Goal: Task Accomplishment & Management: Use online tool/utility

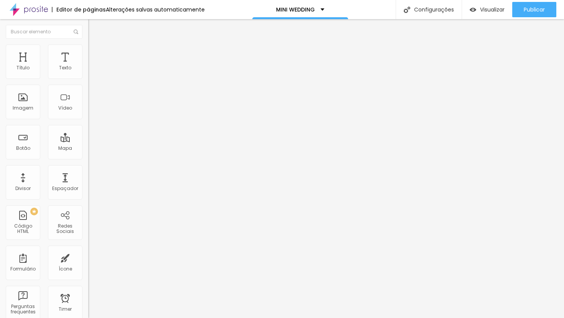
click at [88, 50] on li "Estilo" at bounding box center [132, 48] width 88 height 8
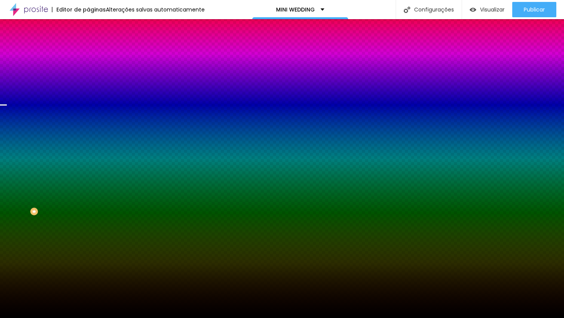
click at [88, 71] on span "Trocar imagem" at bounding box center [109, 67] width 42 height 7
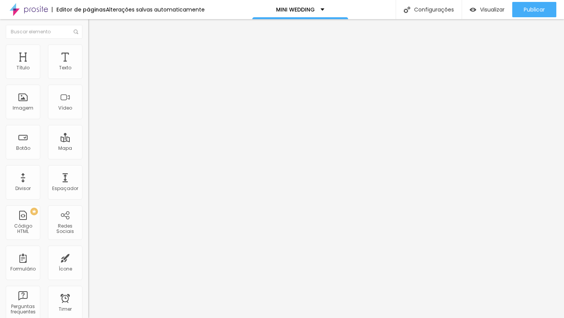
click at [95, 54] on span "Avançado" at bounding box center [107, 57] width 25 height 7
click at [88, 59] on li "Avançado" at bounding box center [132, 56] width 88 height 8
type input "17"
type input "14"
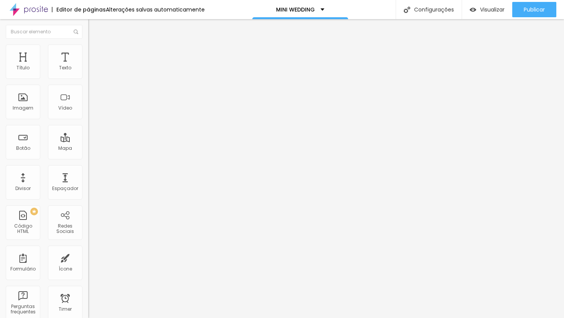
type input "14"
type input "13"
type input "12"
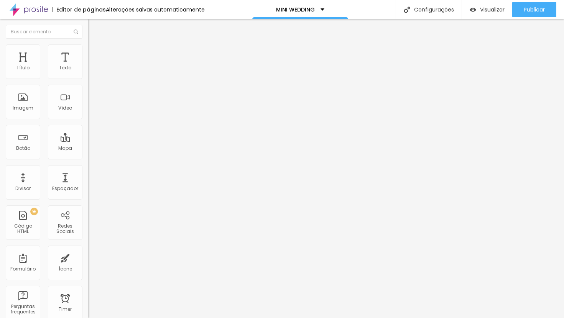
type input "11"
type input "10"
type input "9"
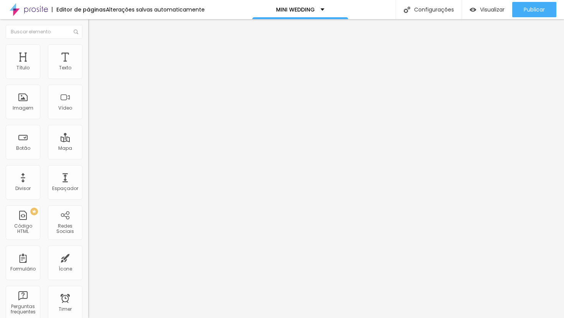
type input "9"
type input "8"
type input "7"
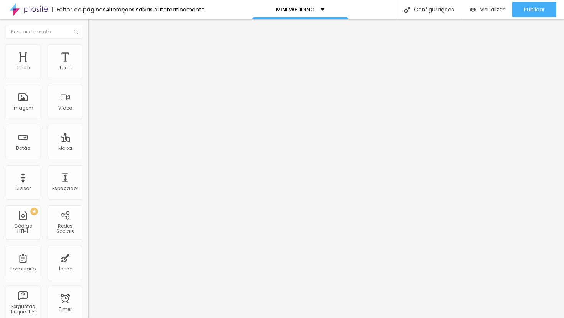
type input "8"
type input "9"
drag, startPoint x: 27, startPoint y: 76, endPoint x: 22, endPoint y: 76, distance: 5.0
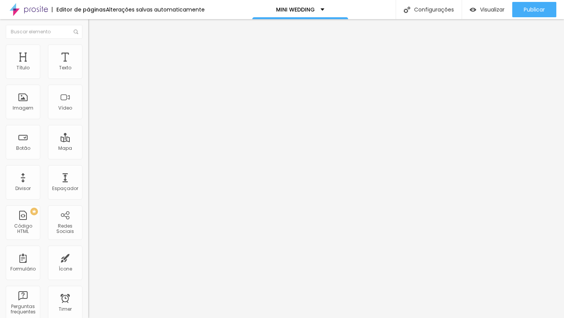
type input "9"
click at [88, 149] on input "range" at bounding box center [112, 152] width 49 height 6
click at [88, 66] on span "Trocar imagem" at bounding box center [109, 62] width 42 height 7
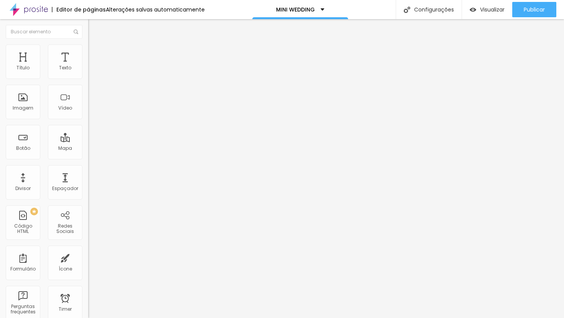
click at [95, 54] on span "Avançado" at bounding box center [107, 57] width 25 height 7
type input "0"
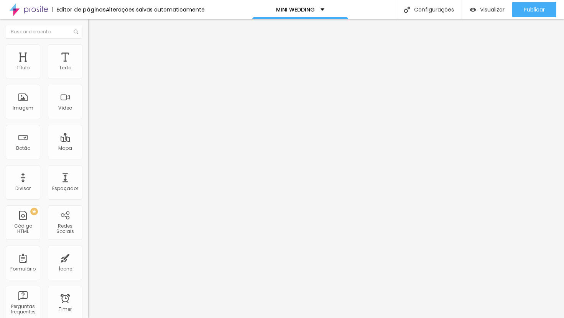
drag, startPoint x: 23, startPoint y: 74, endPoint x: 3, endPoint y: 81, distance: 21.1
type input "0"
click at [88, 149] on input "range" at bounding box center [112, 152] width 49 height 6
type input "3"
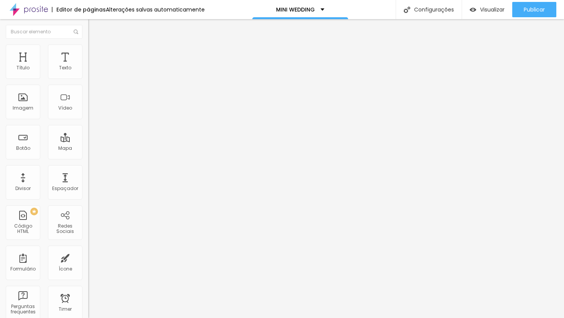
type input "0"
drag, startPoint x: 21, startPoint y: 90, endPoint x: 10, endPoint y: 94, distance: 11.5
type input "0"
click at [88, 257] on input "range" at bounding box center [112, 260] width 49 height 6
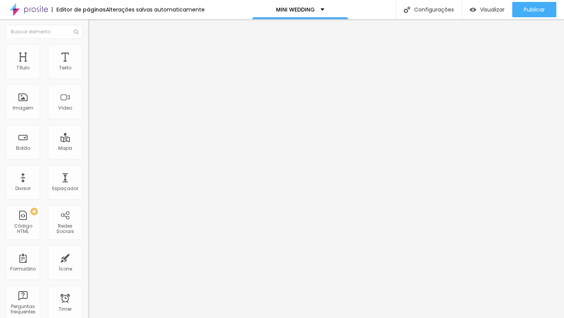
click at [88, 66] on span "Trocar imagem" at bounding box center [109, 62] width 42 height 7
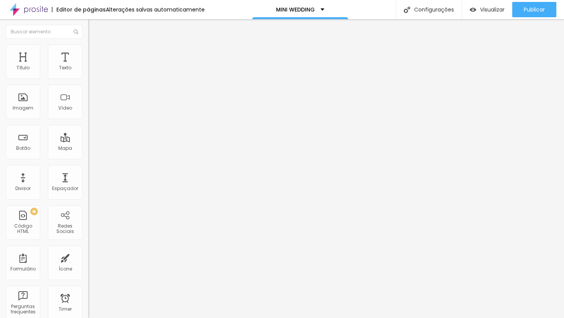
scroll to position [1050, 0]
click at [88, 66] on span "Trocar imagem" at bounding box center [109, 62] width 42 height 7
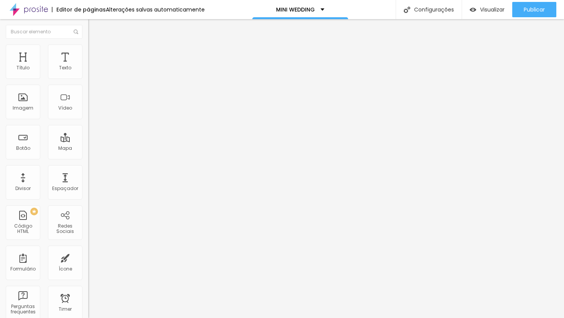
scroll to position [1102, 0]
click at [88, 66] on span "Trocar imagem" at bounding box center [109, 62] width 42 height 7
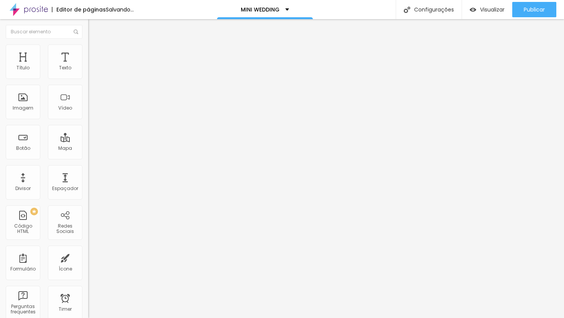
type input "10"
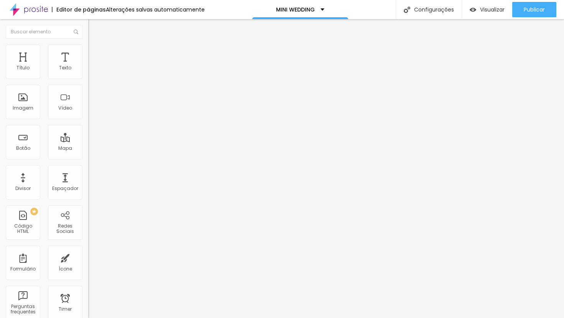
type input "10"
type input "9.8"
type input "9.7"
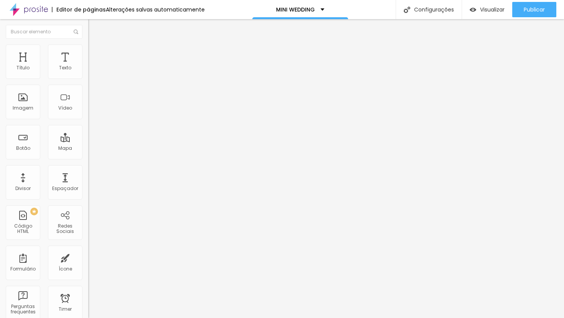
type input "9.6"
type input "9.5"
type input "9.4"
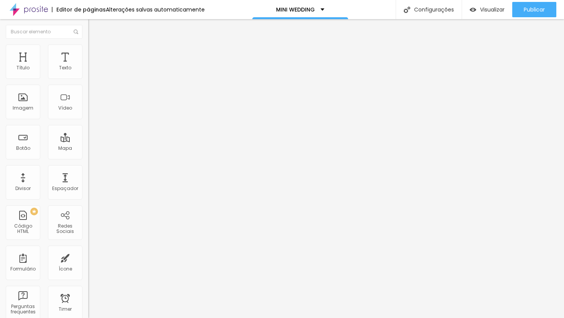
type input "9.4"
type input "9.3"
type input "9.2"
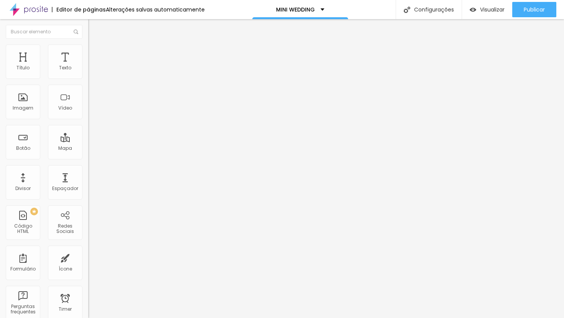
type input "9.1"
type input "9"
type input "8.9"
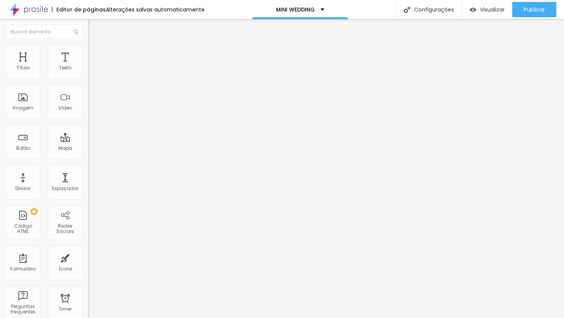
type input "8.9"
type input "8.8"
type input "8.7"
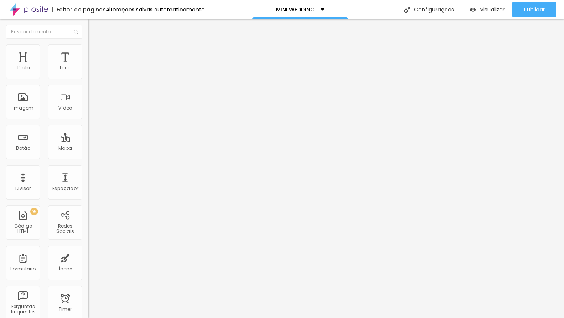
type input "8.6"
type input "8.5"
type input "8.4"
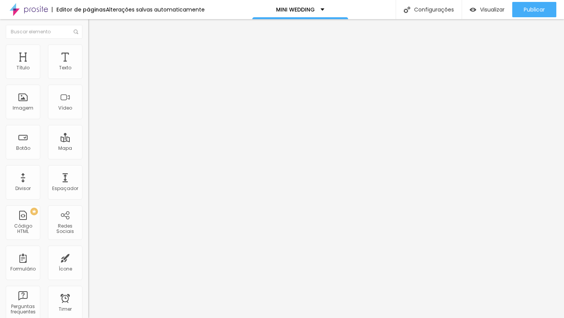
type input "8.4"
type input "8.3"
type input "8.2"
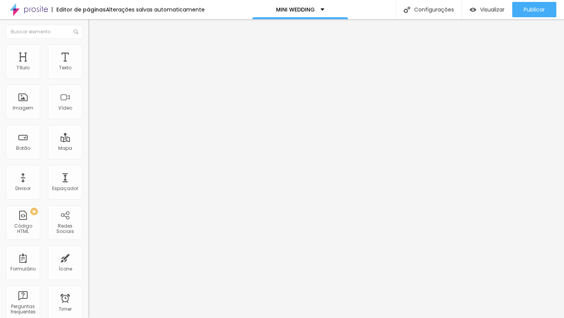
type input "8.1"
type input "8"
type input "7.9"
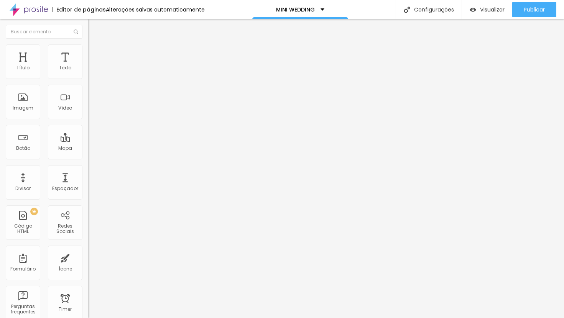
type input "7.9"
type input "7.8"
drag, startPoint x: 43, startPoint y: 177, endPoint x: 36, endPoint y: 178, distance: 6.6
type input "7.8"
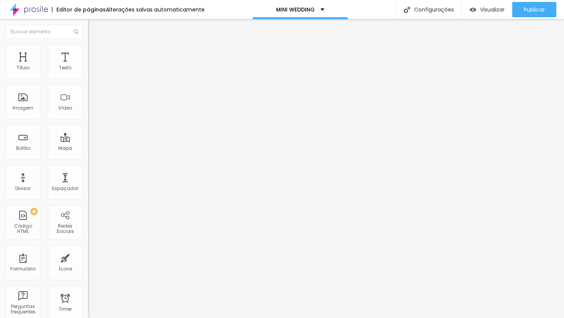
click at [88, 289] on input "range" at bounding box center [112, 292] width 49 height 6
click at [94, 71] on span "Trocar icone" at bounding box center [111, 67] width 34 height 7
type input "BARRAS"
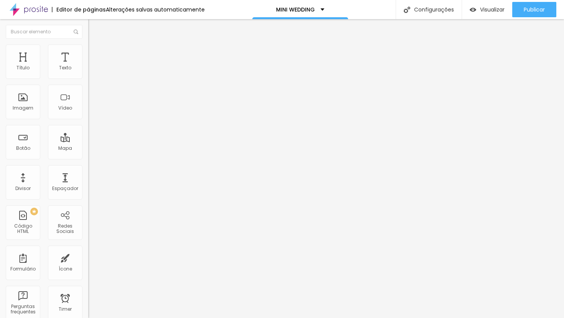
type input "64"
type input "66"
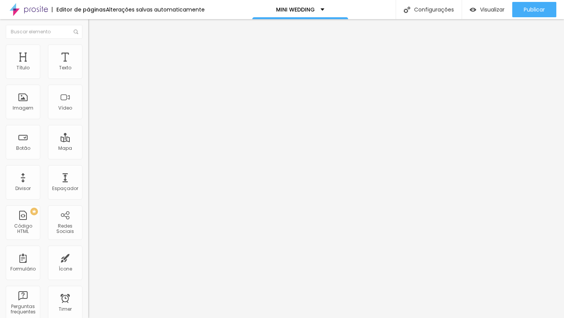
type input "66"
type input "68"
type input "70"
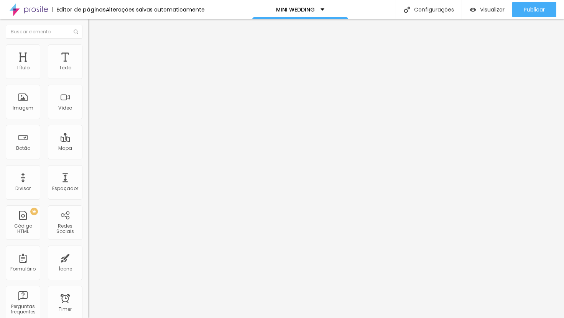
type input "72"
type input "74"
type input "76"
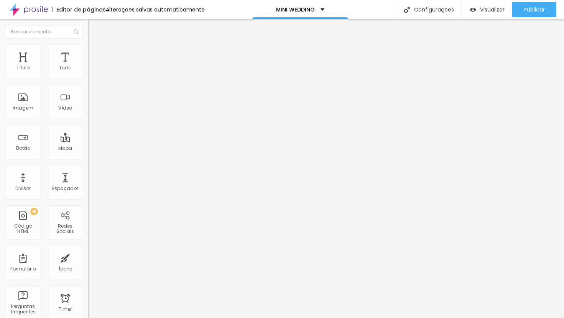
type input "76"
type input "78"
type input "80"
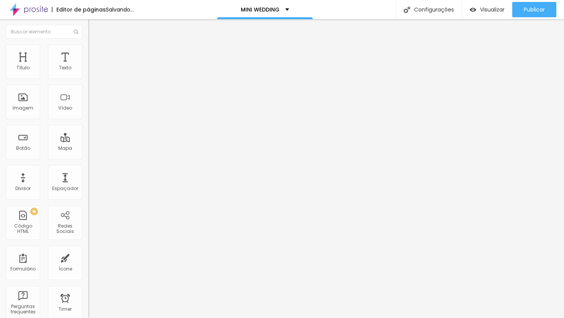
type input "82"
type input "84"
type input "86"
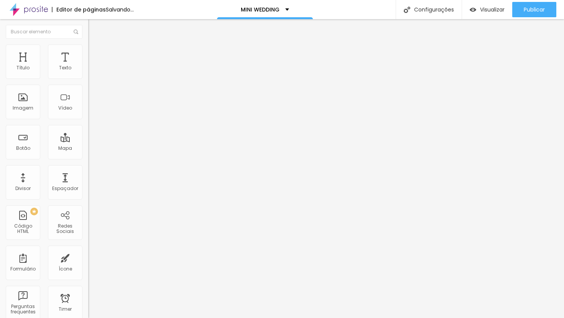
type input "86"
type input "88"
type input "90"
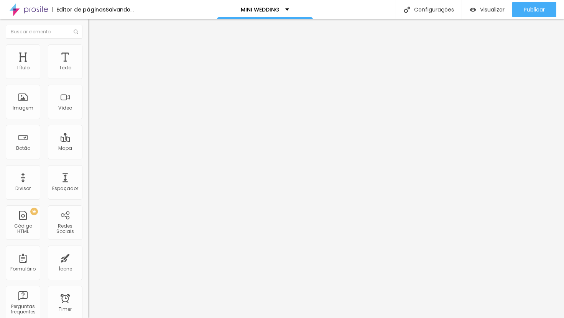
type input "92"
type input "94"
type input "92"
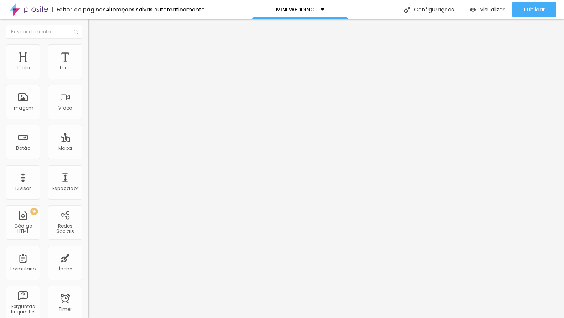
type input "92"
type input "94"
type input "96"
drag, startPoint x: 43, startPoint y: 142, endPoint x: 64, endPoint y: 143, distance: 21.5
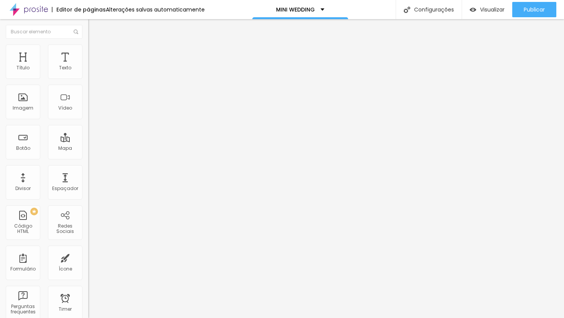
type input "96"
click at [88, 89] on input "range" at bounding box center [112, 85] width 49 height 6
click at [88, 48] on img at bounding box center [91, 47] width 7 height 7
type input "5"
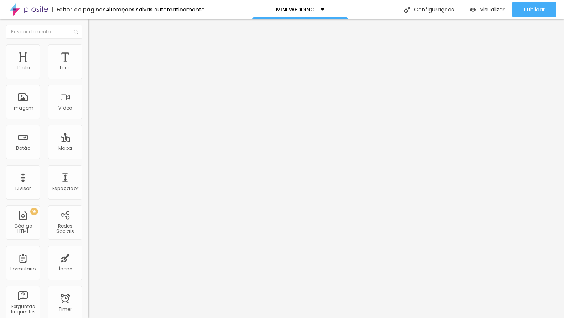
type input "0"
drag, startPoint x: 23, startPoint y: 90, endPoint x: 0, endPoint y: 91, distance: 23.8
type input "0"
click at [88, 250] on input "range" at bounding box center [112, 253] width 49 height 6
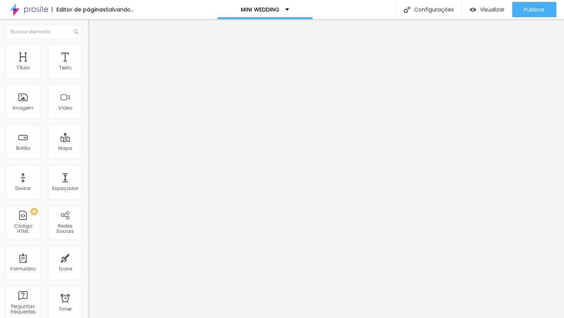
type input "0"
drag, startPoint x: 25, startPoint y: 74, endPoint x: -5, endPoint y: 77, distance: 30.1
type input "0"
click at [88, 141] on input "range" at bounding box center [112, 144] width 49 height 6
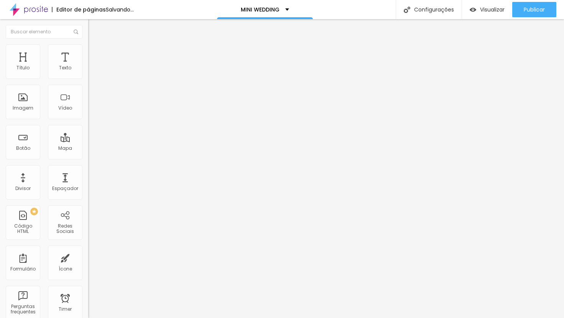
click at [88, 60] on li "Avançado" at bounding box center [132, 56] width 88 height 8
type input "5"
type input "0"
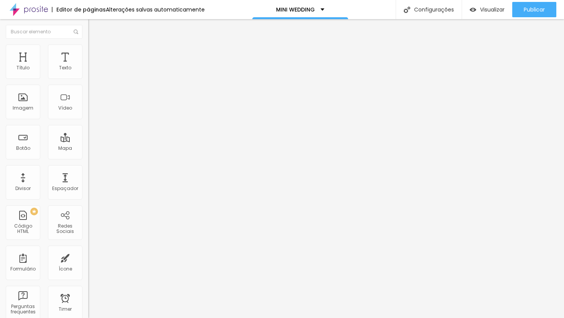
drag, startPoint x: 21, startPoint y: 77, endPoint x: -3, endPoint y: 79, distance: 24.3
type input "0"
click at [88, 149] on input "range" at bounding box center [112, 152] width 49 height 6
type input "5"
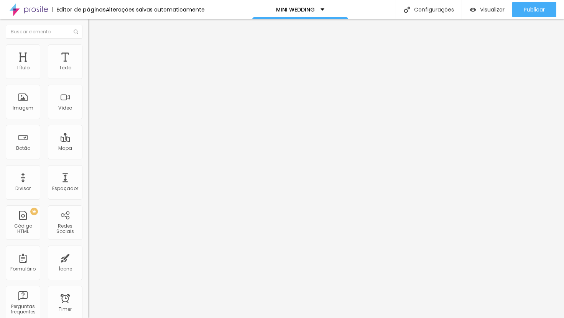
type input "0"
drag, startPoint x: 21, startPoint y: 91, endPoint x: -9, endPoint y: 93, distance: 30.7
type input "0"
click at [88, 257] on input "range" at bounding box center [112, 260] width 49 height 6
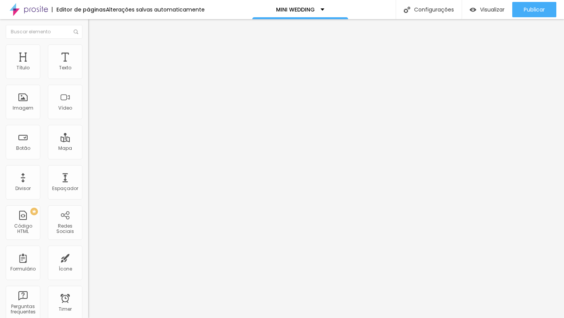
click at [88, 51] on li "Avançado" at bounding box center [132, 48] width 88 height 8
type input "6"
type input "0"
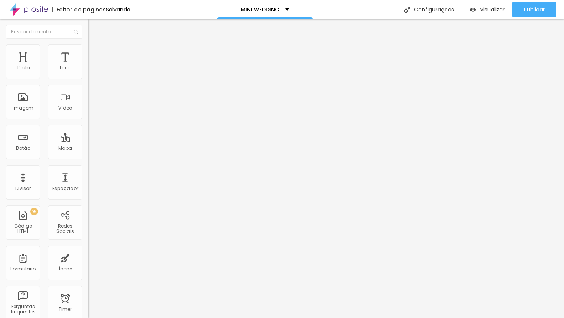
drag, startPoint x: 23, startPoint y: 76, endPoint x: -12, endPoint y: 79, distance: 35.5
type input "0"
click at [88, 141] on input "range" at bounding box center [112, 144] width 49 height 6
type input "9"
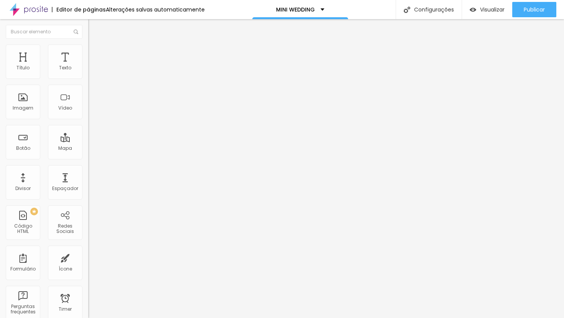
type input "0"
drag, startPoint x: 23, startPoint y: 92, endPoint x: -9, endPoint y: 97, distance: 32.6
type input "0"
click at [88, 250] on input "range" at bounding box center [112, 253] width 49 height 6
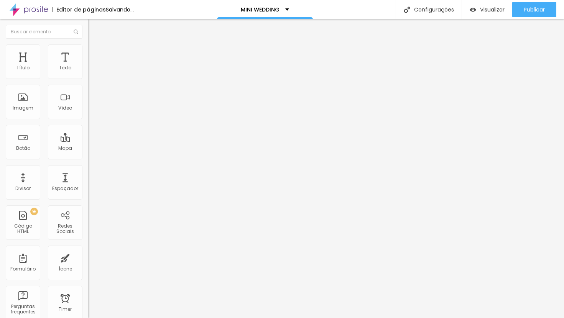
click at [88, 52] on li "Avançado" at bounding box center [132, 56] width 88 height 8
type input "9"
type input "0"
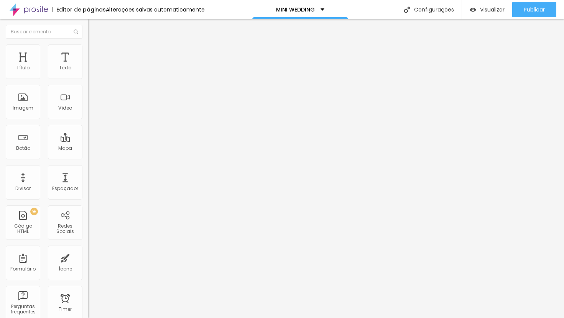
drag, startPoint x: 23, startPoint y: 76, endPoint x: -2, endPoint y: 76, distance: 24.5
type input "0"
click at [88, 149] on input "range" at bounding box center [112, 152] width 49 height 6
type input "8"
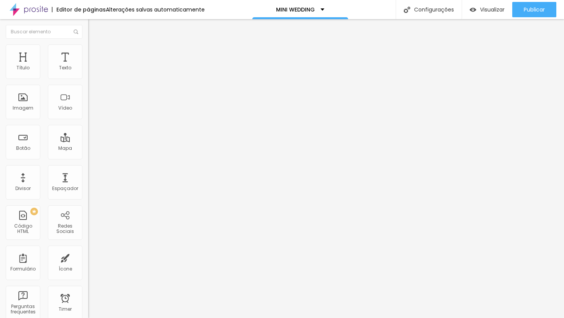
type input "0"
drag, startPoint x: 23, startPoint y: 90, endPoint x: -13, endPoint y: 96, distance: 36.9
type input "0"
click at [88, 257] on input "range" at bounding box center [112, 260] width 49 height 6
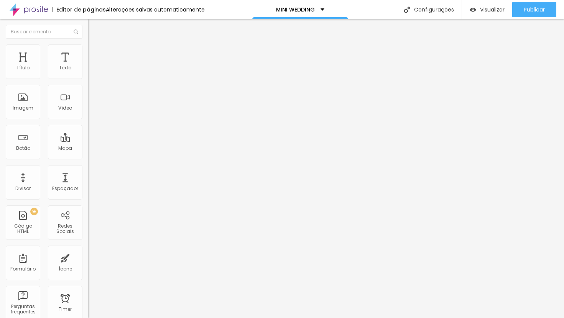
click at [95, 54] on span "Avançado" at bounding box center [107, 57] width 25 height 7
click at [88, 52] on ul "Conteúdo Estilo Avançado" at bounding box center [132, 48] width 88 height 23
click at [95, 54] on span "Avançado" at bounding box center [107, 57] width 25 height 7
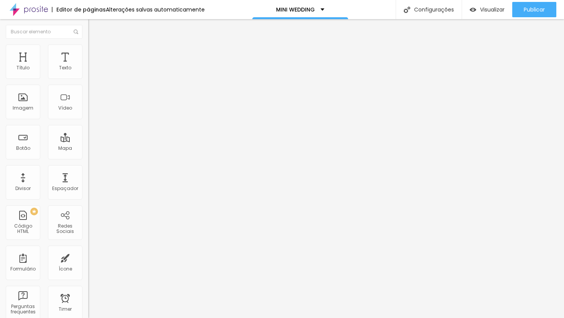
click at [95, 54] on span "Avançado" at bounding box center [107, 57] width 25 height 7
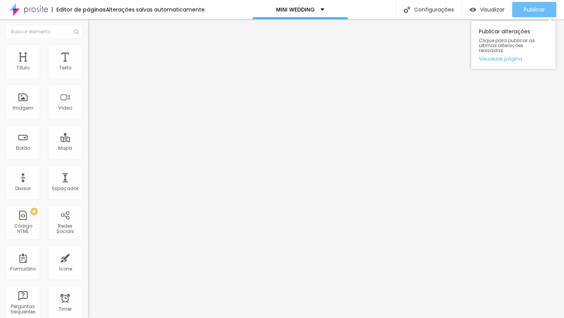
click at [532, 12] on span "Publicar" at bounding box center [534, 10] width 21 height 6
click at [527, 10] on span "Publicar" at bounding box center [534, 10] width 21 height 6
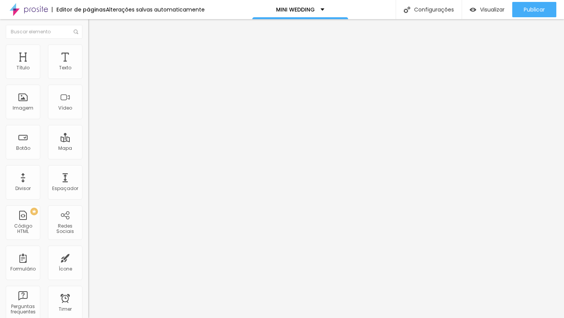
click at [88, 66] on span "Trocar imagem" at bounding box center [109, 62] width 42 height 7
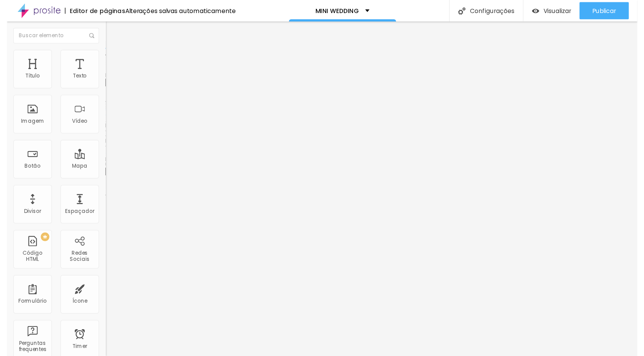
scroll to position [1538, 0]
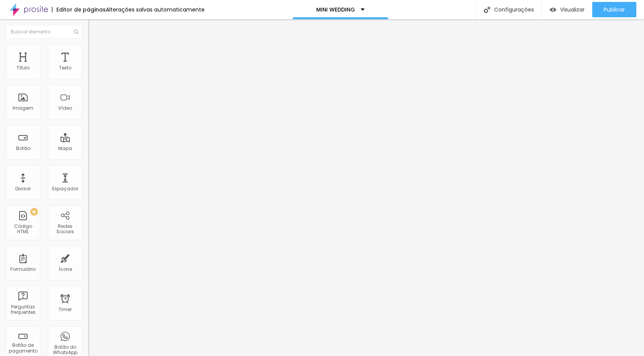
click at [88, 66] on span "Trocar imagem" at bounding box center [109, 62] width 42 height 7
click at [564, 10] on span "Publicar" at bounding box center [614, 10] width 21 height 6
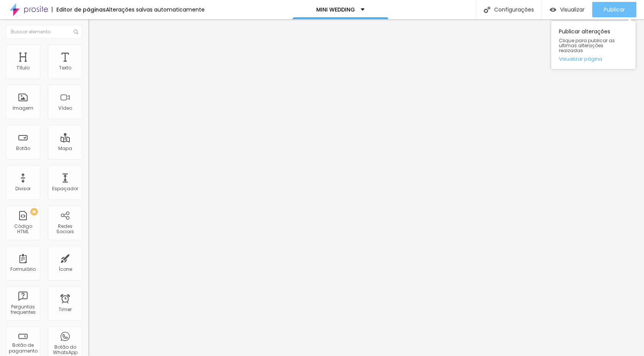
click at [564, 8] on span "Publicar" at bounding box center [614, 10] width 21 height 6
click at [95, 54] on span "Avançado" at bounding box center [107, 57] width 25 height 7
click at [88, 318] on div at bounding box center [132, 330] width 88 height 0
click at [88, 318] on div at bounding box center [132, 334] width 88 height 0
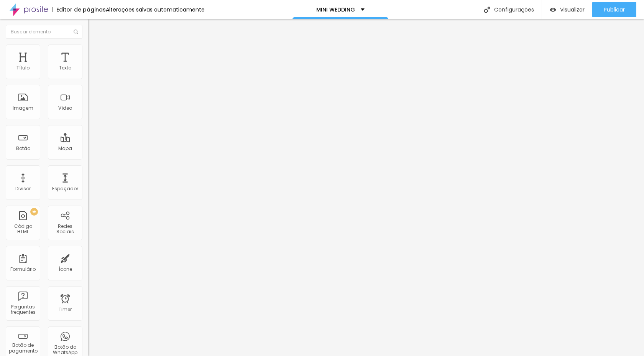
click at [88, 318] on div at bounding box center [132, 339] width 88 height 0
click at [88, 52] on li "Avançado" at bounding box center [132, 56] width 88 height 8
type input "3"
type input "5"
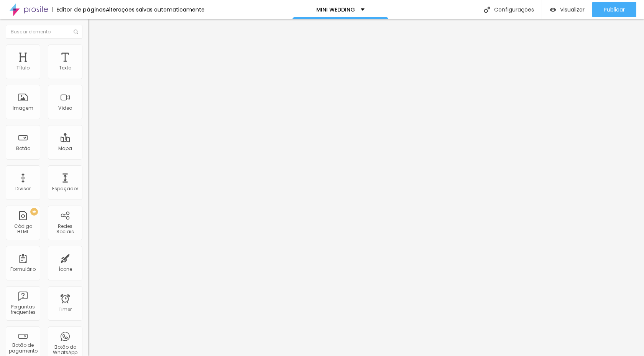
type input "5"
type input "11"
type input "14"
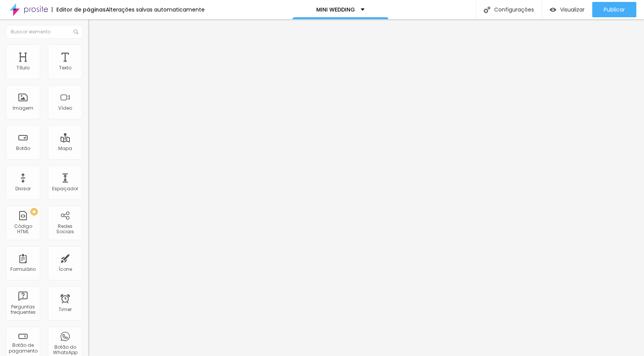
type input "17"
type input "19"
type input "21"
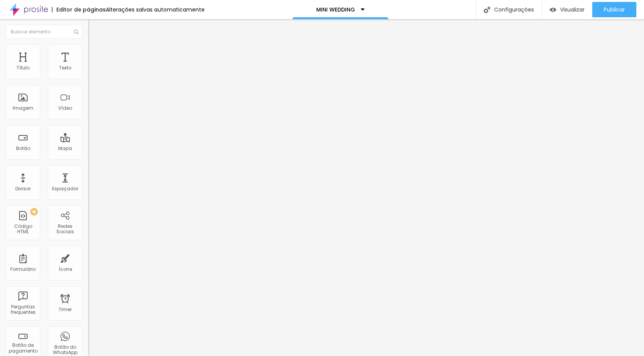
type input "21"
type input "22"
type input "23"
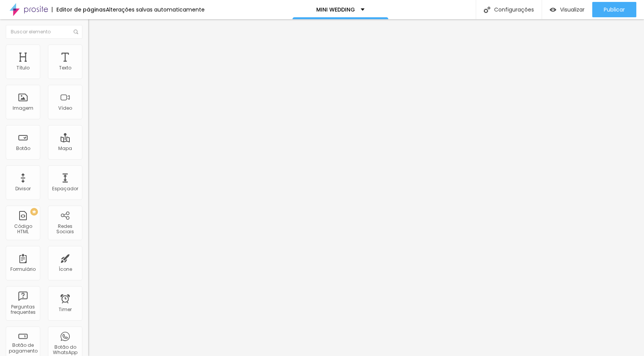
type input "24"
type input "26"
type input "29"
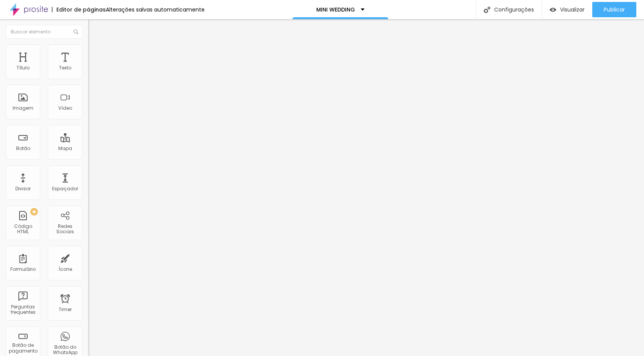
type input "29"
type input "30"
type input "32"
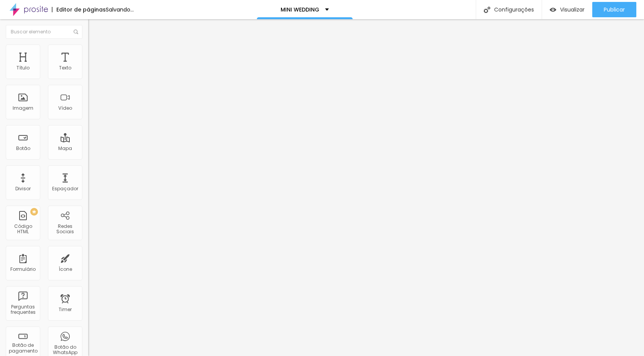
type input "31"
type input "27"
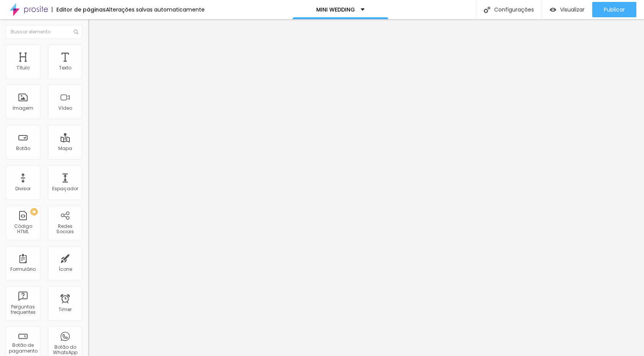
click at [88, 257] on input "range" at bounding box center [112, 260] width 49 height 6
click at [94, 29] on div "Editar Seção" at bounding box center [116, 28] width 45 height 6
click at [92, 110] on icon "button" at bounding box center [93, 108] width 3 height 3
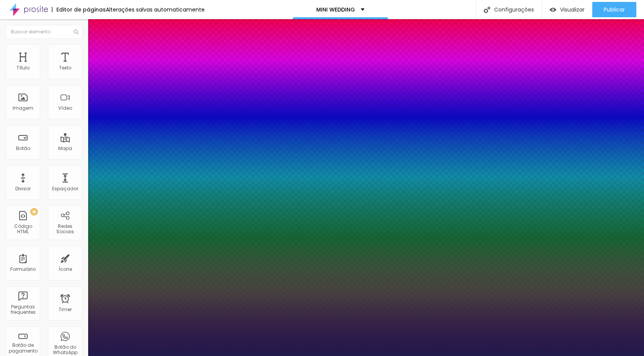
type input "1"
type input "0.1"
type input "1"
type input "0.2"
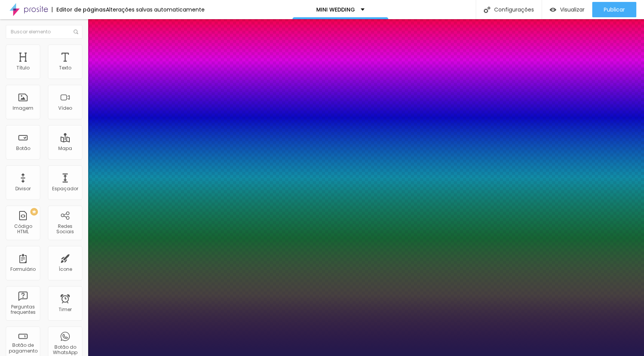
type input "0.2"
type input "1"
type input "0.3"
type input "1"
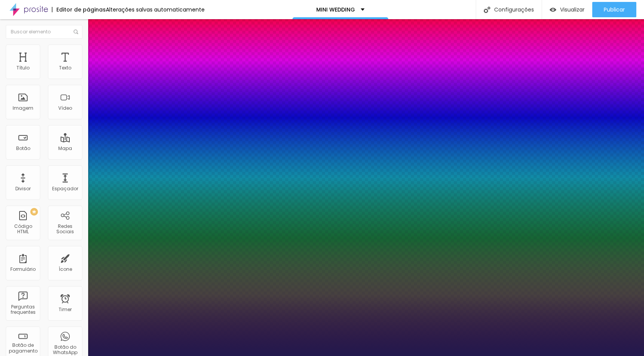
type input "0.4"
type input "1"
type input "0.5"
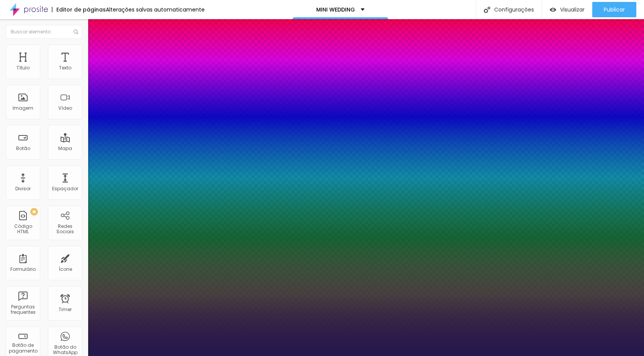
type input "1"
type input "0.6"
type input "1"
type input "0.7"
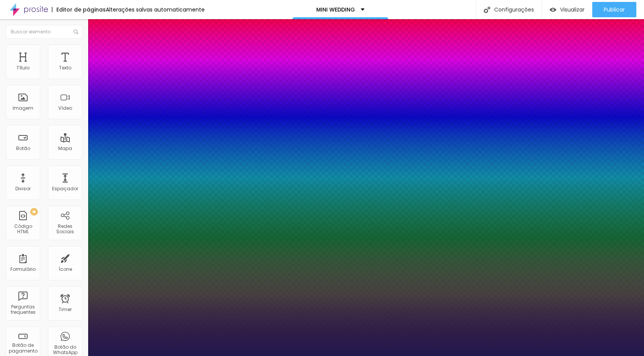
type input "0.7"
type input "1"
type input "0.8"
type input "1"
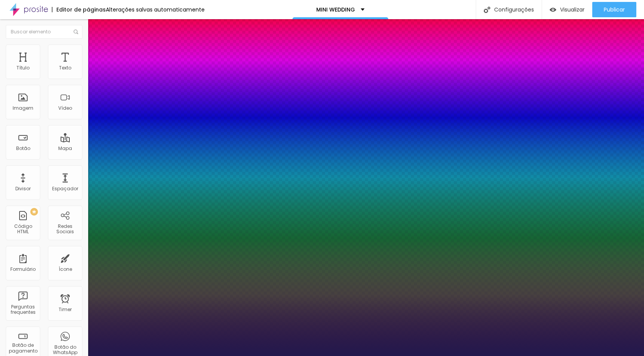
type input "0.9"
type input "1"
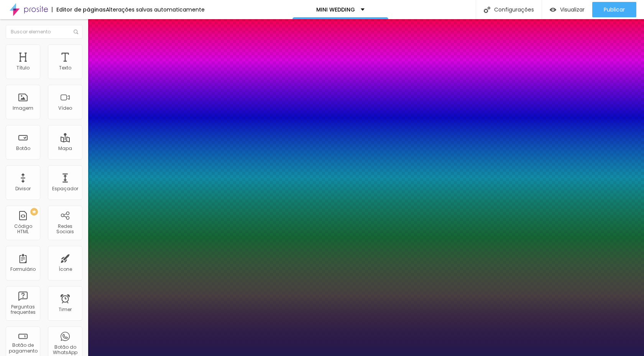
type input "1"
type input "1.1"
type input "1"
type input "1.2"
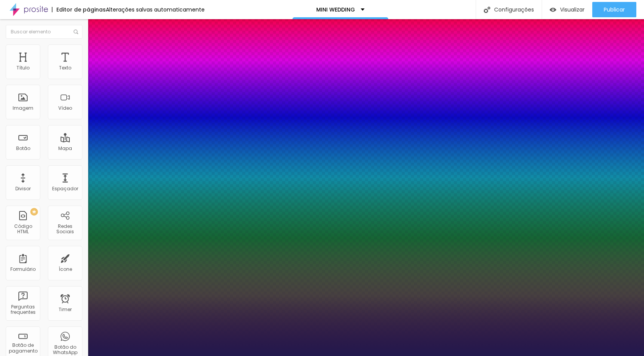
type input "1.2"
type input "1"
type input "1.3"
type input "1"
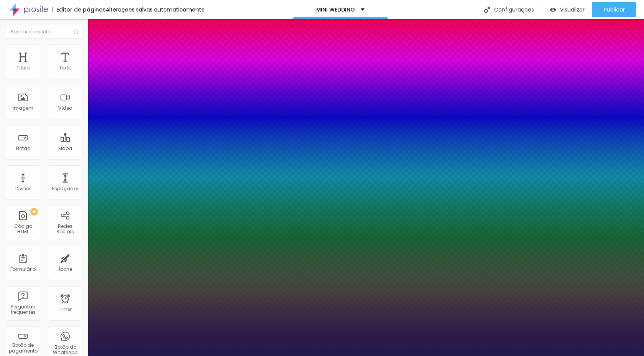
type input "1.4"
type input "1"
type input "1.5"
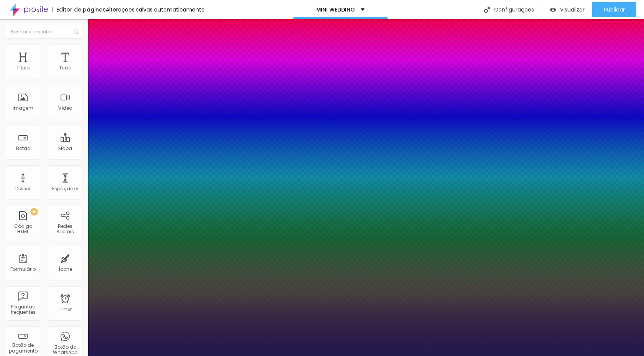
type input "1"
type input "1.6"
type input "1"
type input "1.7"
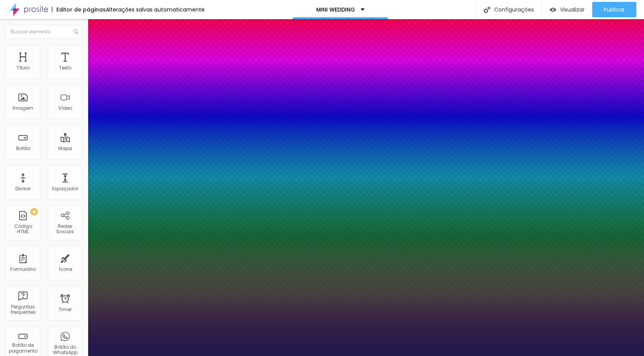
type input "1.7"
type input "1"
type input "1.9"
type input "1"
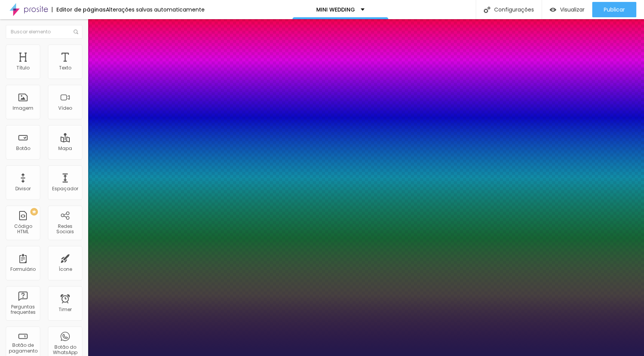
type input "2"
type input "1"
type input "2.1"
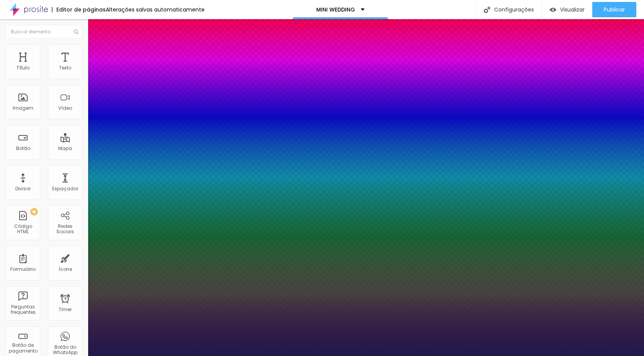
type input "1"
type input "2.2"
type input "1"
type input "2.3"
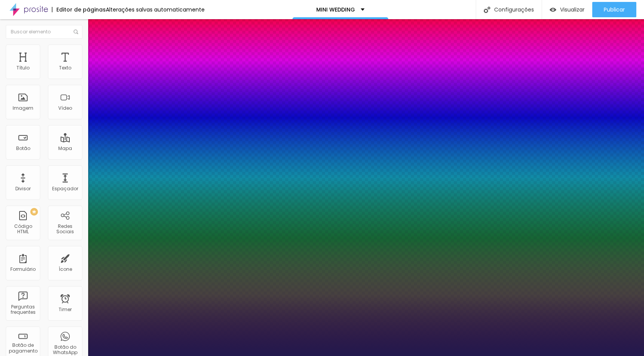
type input "2.3"
type input "1"
type input "2.4"
type input "1"
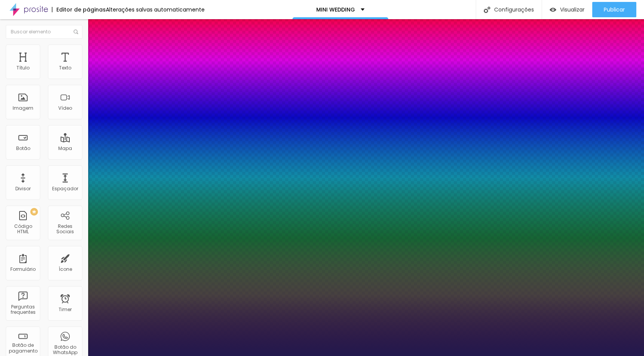
type input "2.5"
type input "1"
type input "2.6"
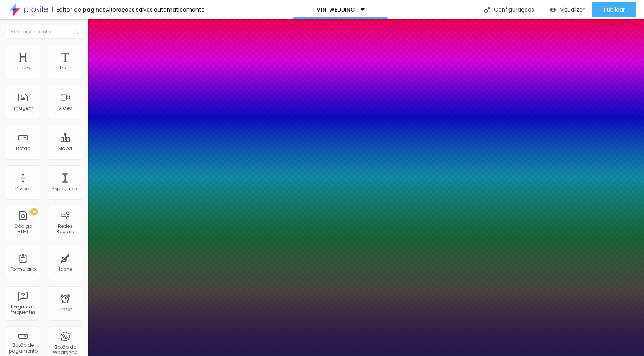
type input "1"
type input "2.7"
type input "1"
type input "2.8"
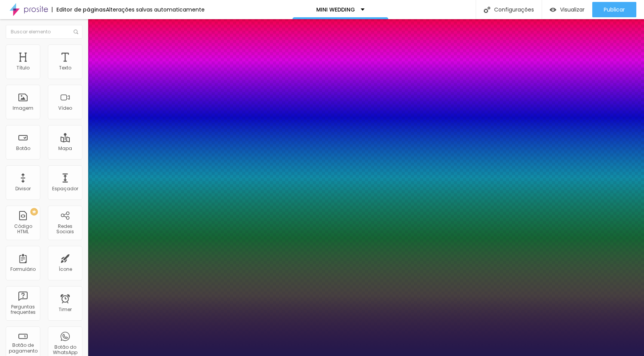
type input "2.8"
type input "1"
type input "2.9"
type input "1"
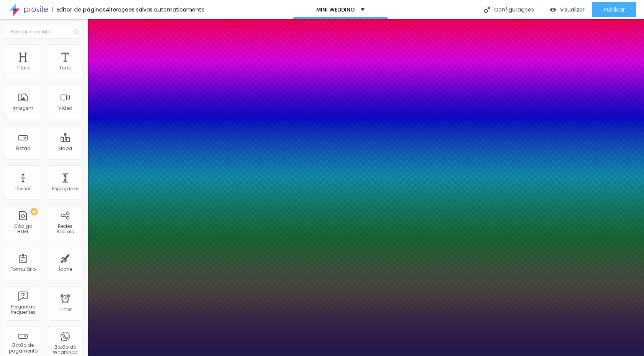
type input "3"
type input "1"
type input "3.1"
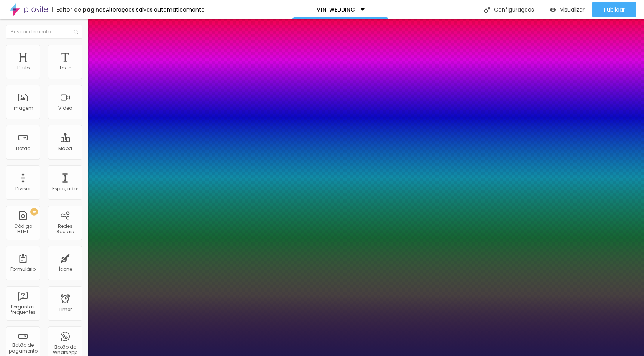
type input "1"
type input "3.2"
type input "1"
type input "3.3"
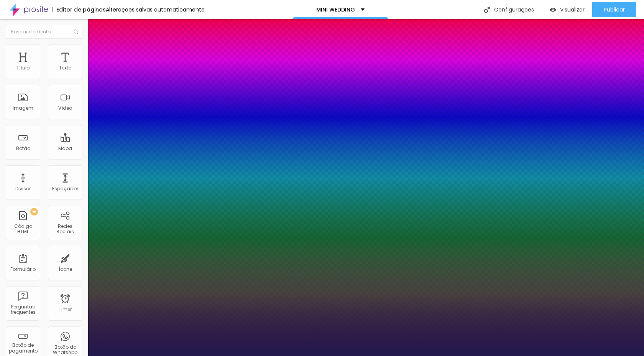
type input "3.3"
type input "1"
type input "3.4"
type input "1"
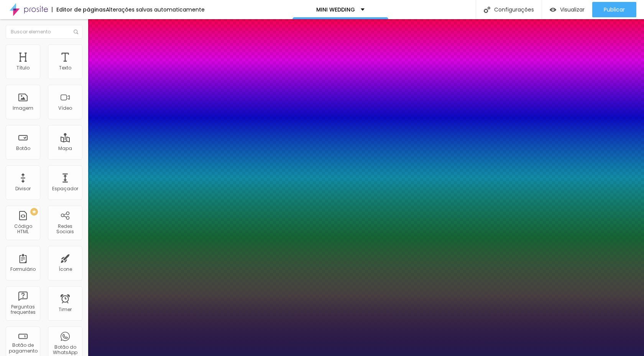
type input "3.5"
type input "1"
type input "3.6"
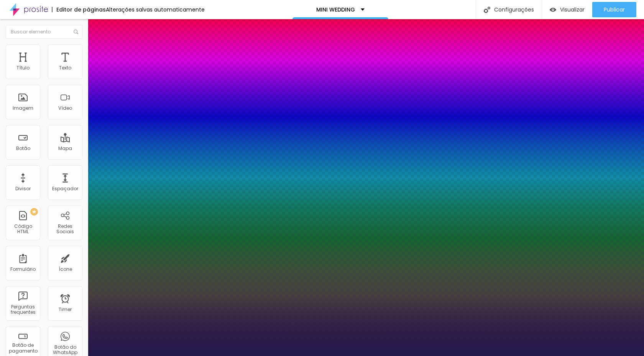
type input "1"
type input "3.7"
type input "1"
type input "3.8"
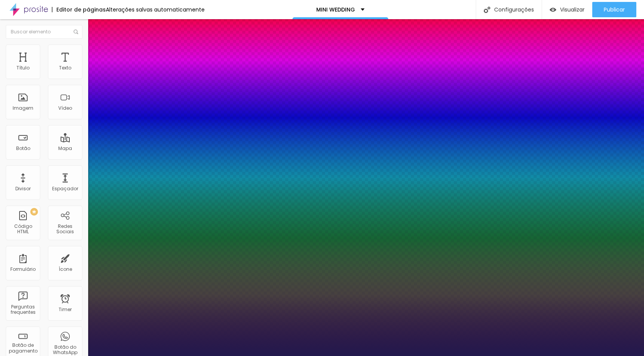
type input "3.8"
type input "1"
type input "3.9"
type input "1"
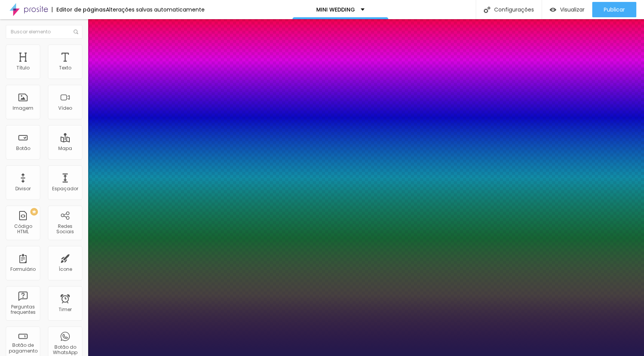
type input "4"
type input "1"
type input "4.1"
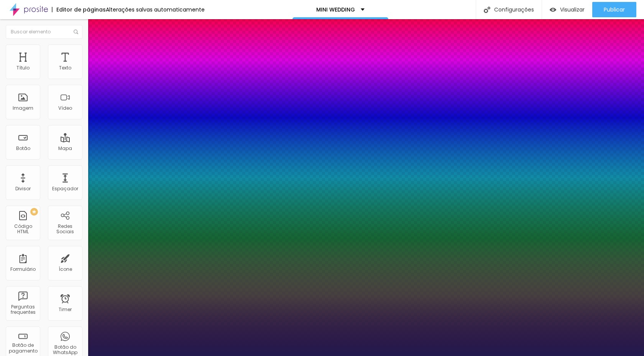
type input "1"
type input "4.2"
type input "1"
drag, startPoint x: 98, startPoint y: 235, endPoint x: 122, endPoint y: 236, distance: 23.8
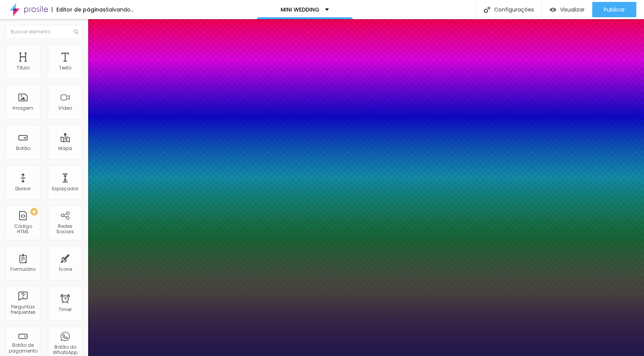
type input "4.2"
type input "1"
click at [354, 318] on div at bounding box center [322, 356] width 644 height 0
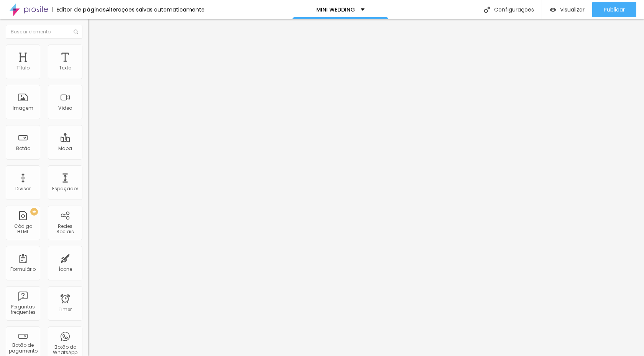
click at [88, 52] on li "Avançado" at bounding box center [132, 48] width 88 height 8
type input "16"
type input "17"
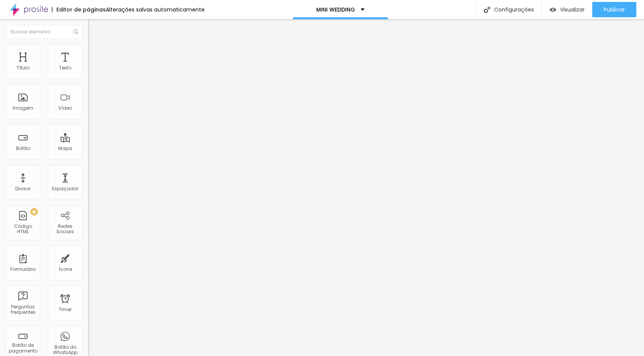
type input "18"
type input "19"
type input "20"
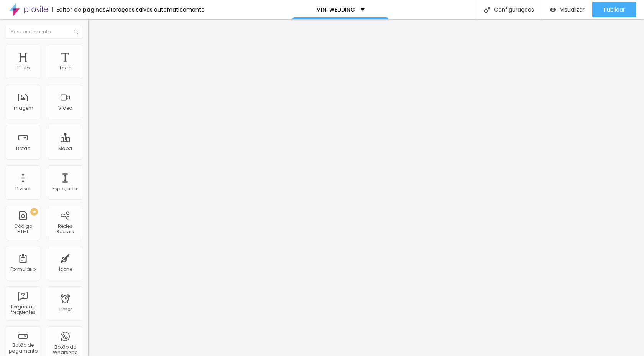
type input "20"
type input "21"
type input "22"
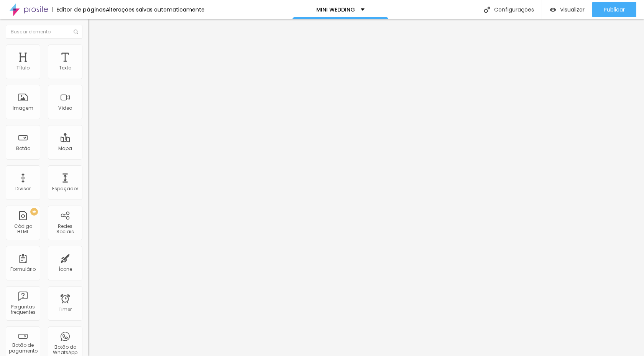
type input "23"
type input "25"
type input "26"
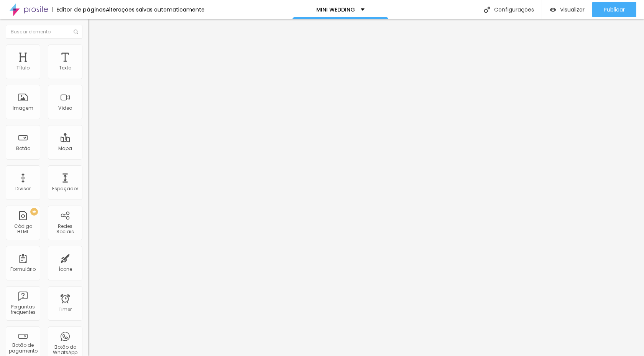
type input "26"
type input "27"
type input "28"
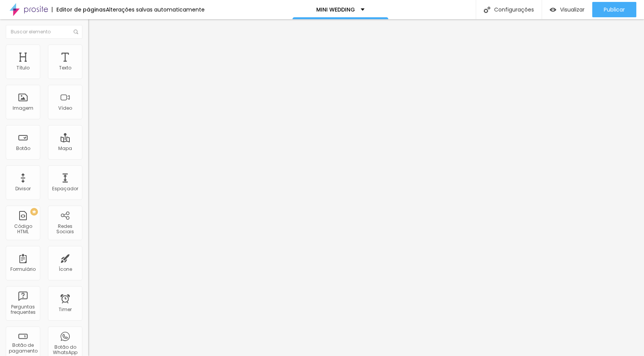
type input "29"
type input "30"
type input "31"
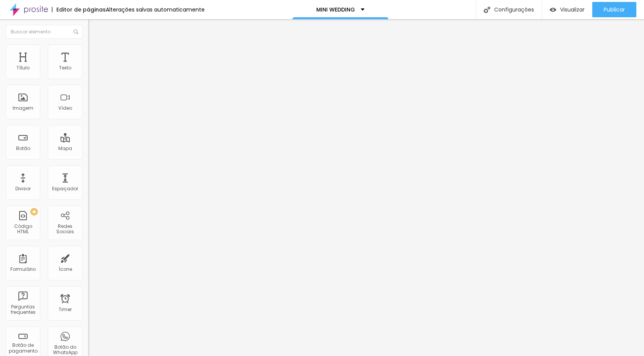
type input "31"
type input "32"
type input "33"
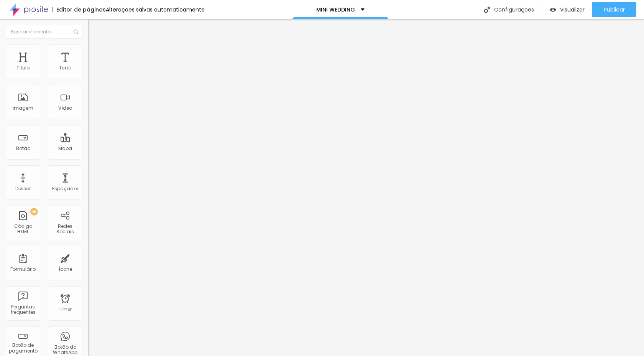
type input "34"
type input "35"
drag, startPoint x: 24, startPoint y: 76, endPoint x: 34, endPoint y: 77, distance: 10.1
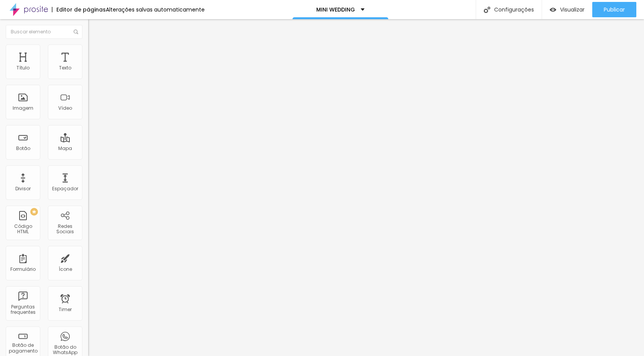
type input "35"
click at [88, 141] on input "range" at bounding box center [112, 144] width 49 height 6
click at [564, 5] on div "Publicar" at bounding box center [614, 9] width 21 height 15
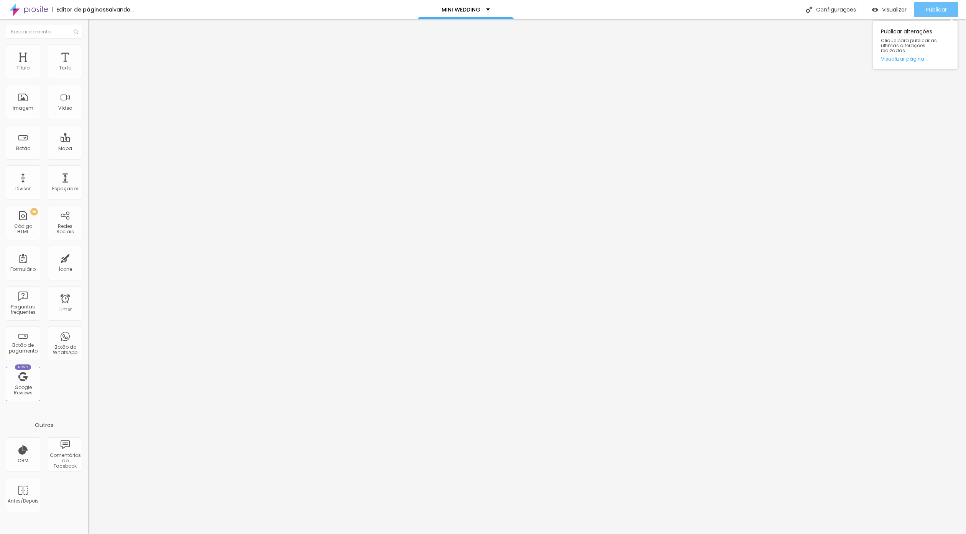
click at [564, 8] on span "Publicar" at bounding box center [936, 10] width 21 height 6
click at [564, 10] on span "Publicar" at bounding box center [936, 10] width 21 height 6
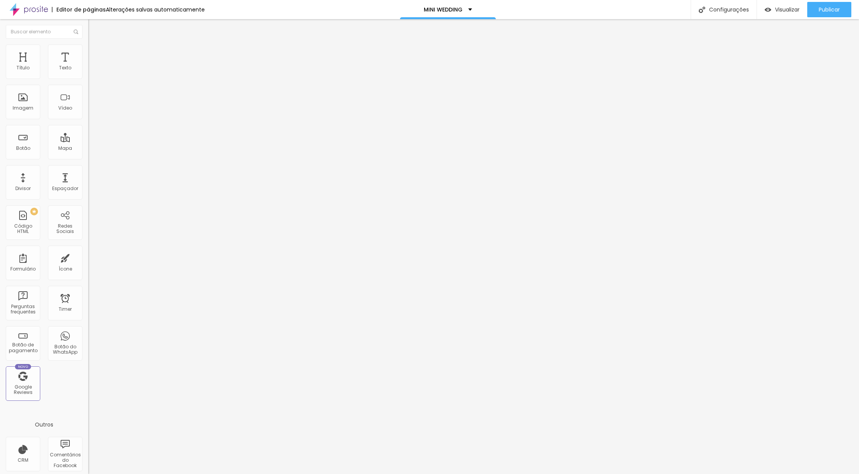
click at [95, 54] on span "Avançado" at bounding box center [107, 57] width 25 height 7
type input "0"
drag, startPoint x: 23, startPoint y: 74, endPoint x: 0, endPoint y: 85, distance: 25.0
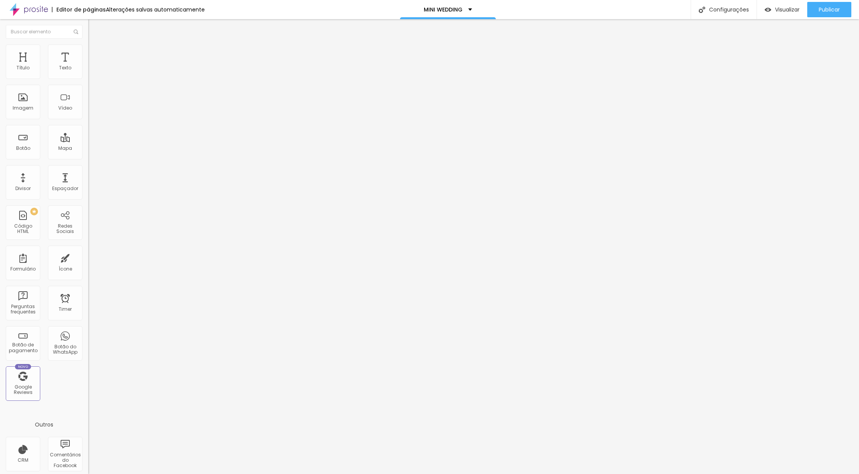
click at [88, 149] on input "range" at bounding box center [112, 152] width 49 height 6
click at [564, 1] on div "Publicar Publicar alterações Clique para publicar as ultimas alterações reaizad…" at bounding box center [829, 9] width 44 height 19
click at [564, 4] on div "Publicar" at bounding box center [828, 9] width 21 height 15
click at [88, 65] on div "Trocar imagem" at bounding box center [132, 62] width 88 height 5
click at [88, 66] on span "Trocar imagem" at bounding box center [109, 62] width 42 height 7
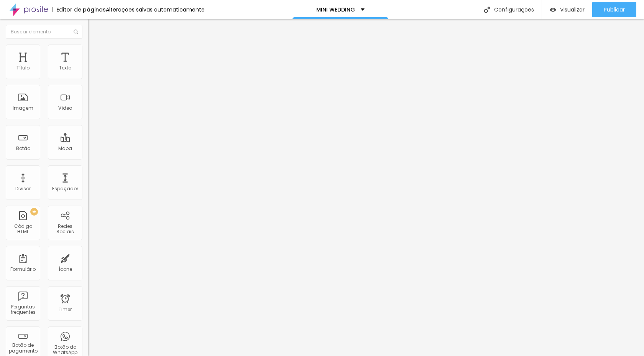
scroll to position [1213, 0]
click at [564, 8] on span "Publicar" at bounding box center [614, 10] width 21 height 6
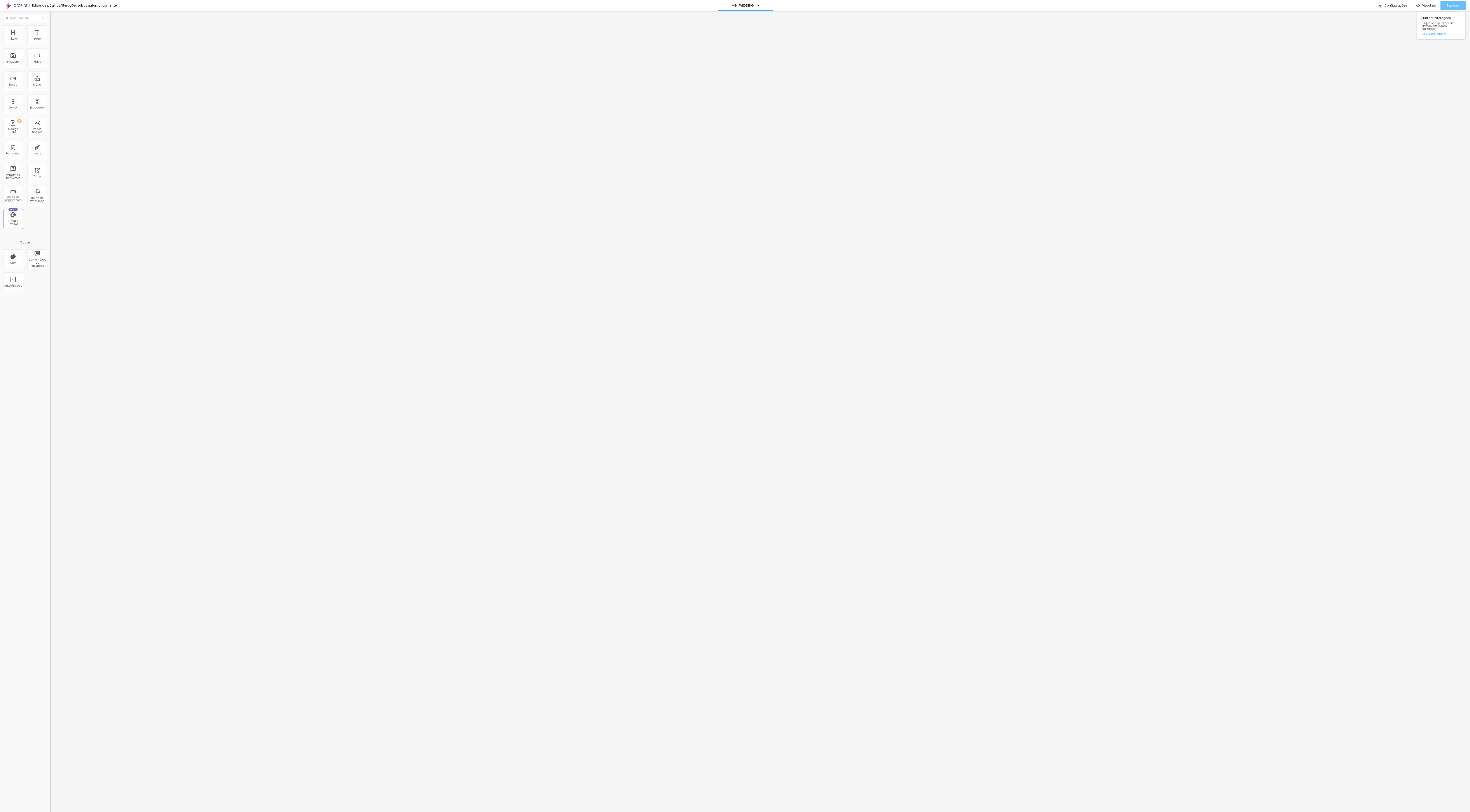
click at [322, 7] on div "Publicar" at bounding box center [1453, 5] width 12 height 9
click at [50, 30] on img at bounding box center [52, 31] width 4 height 4
click at [50, 181] on div at bounding box center [75, 188] width 50 height 0
click at [50, 181] on div at bounding box center [75, 191] width 50 height 0
click at [50, 181] on div at bounding box center [75, 193] width 50 height 0
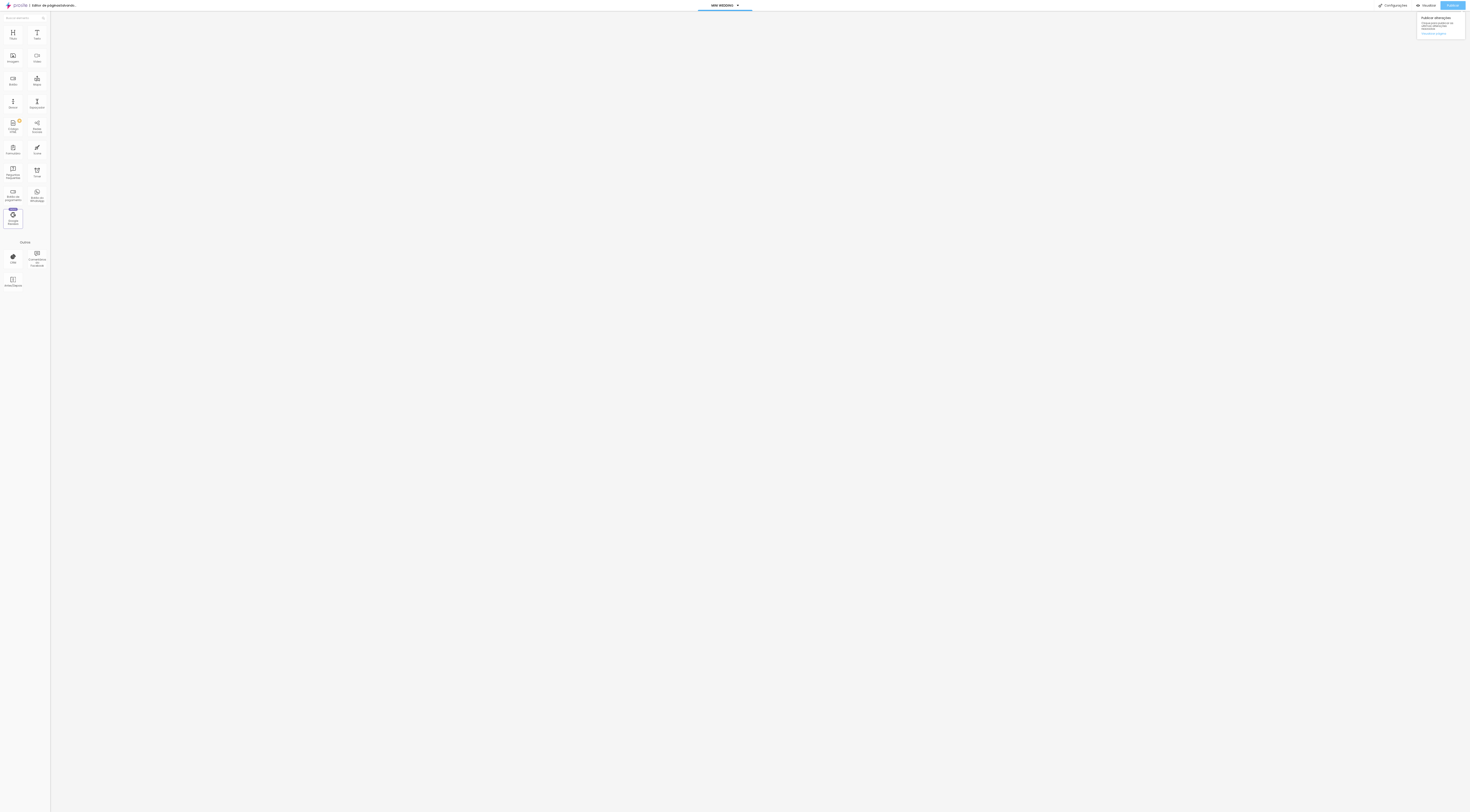
click at [322, 6] on span "Publicar" at bounding box center [1453, 6] width 12 height 3
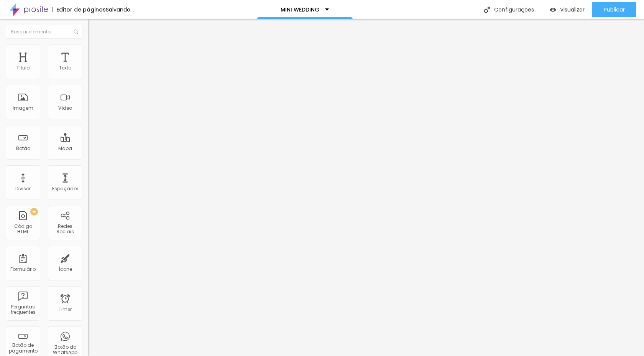
click at [95, 54] on span "Avançado" at bounding box center [107, 57] width 25 height 7
drag, startPoint x: 18, startPoint y: 91, endPoint x: 25, endPoint y: 93, distance: 7.2
click at [88, 257] on input "range" at bounding box center [112, 260] width 49 height 6
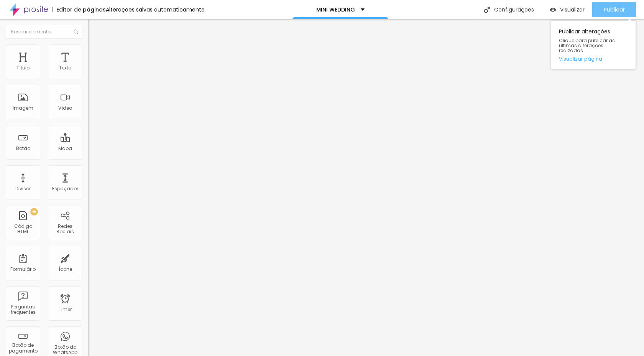
click at [564, 13] on div "Publicar" at bounding box center [614, 9] width 21 height 15
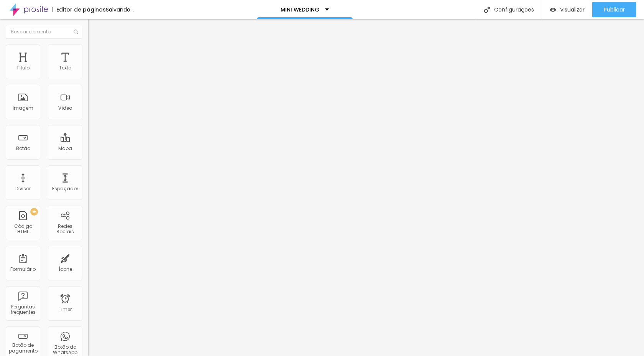
click at [88, 181] on input "range" at bounding box center [112, 184] width 49 height 6
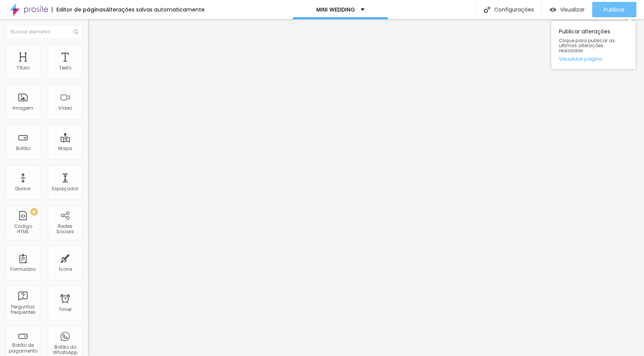
click at [564, 14] on div "Publicar" at bounding box center [614, 9] width 21 height 15
